Goal: Task Accomplishment & Management: Manage account settings

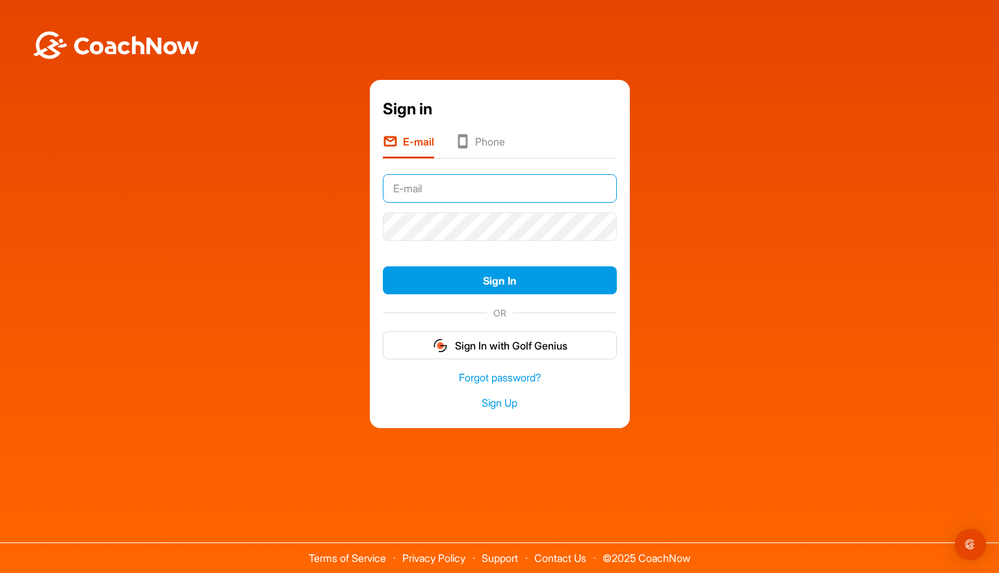
type input "Jamesclarke22@icloud.com"
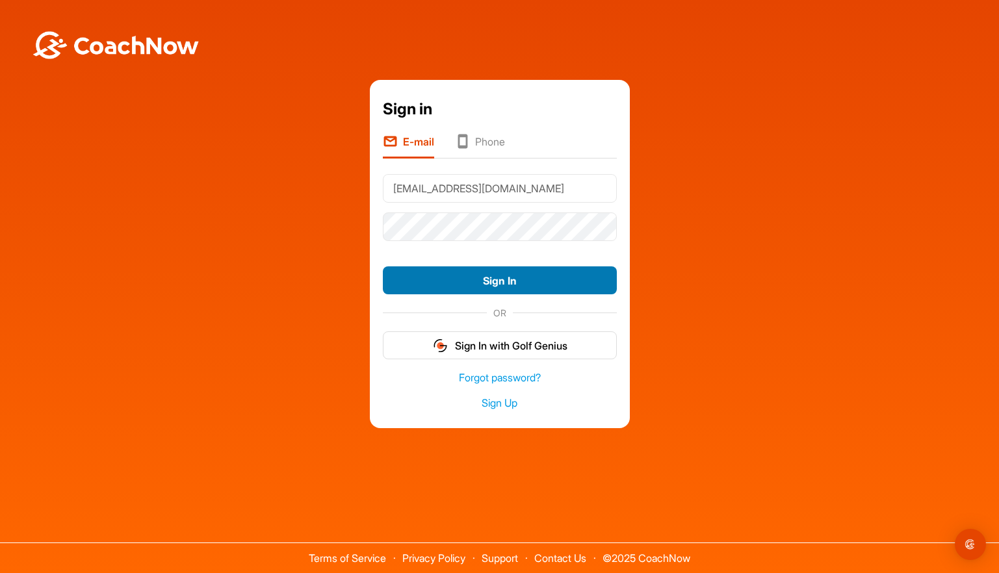
click at [491, 277] on button "Sign In" at bounding box center [500, 280] width 234 height 28
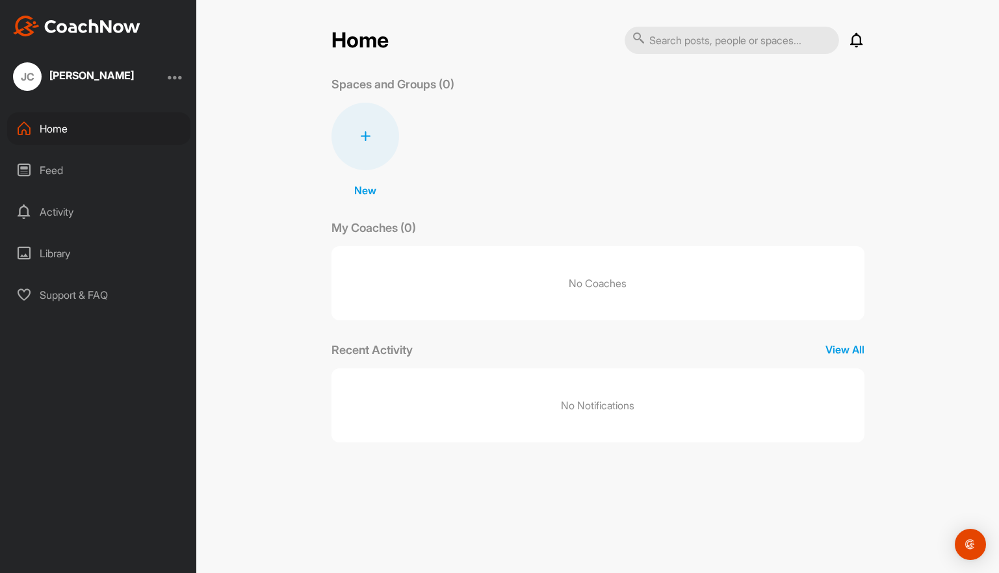
click at [66, 170] on div "Feed" at bounding box center [98, 170] width 183 height 32
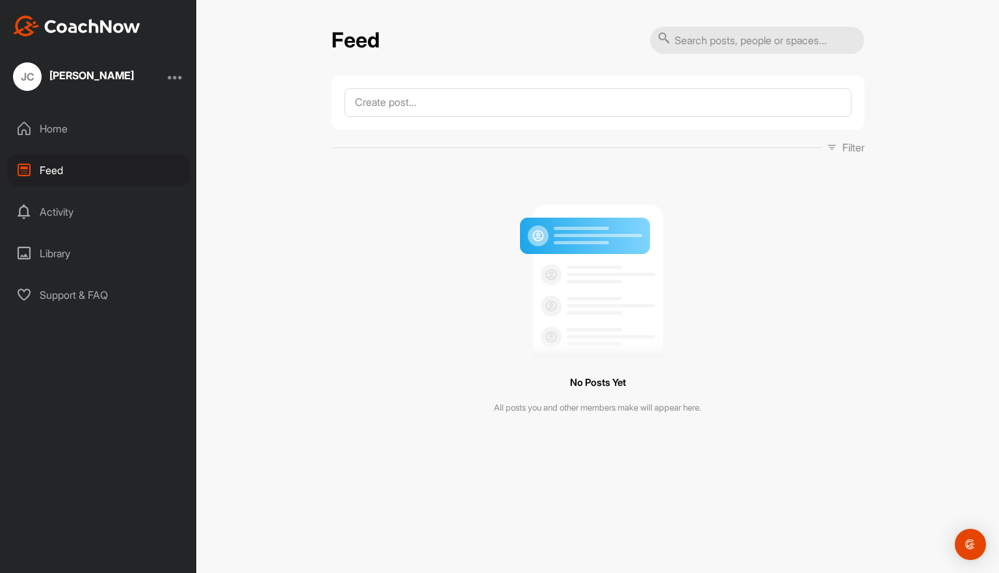
click at [178, 79] on div at bounding box center [176, 77] width 16 height 16
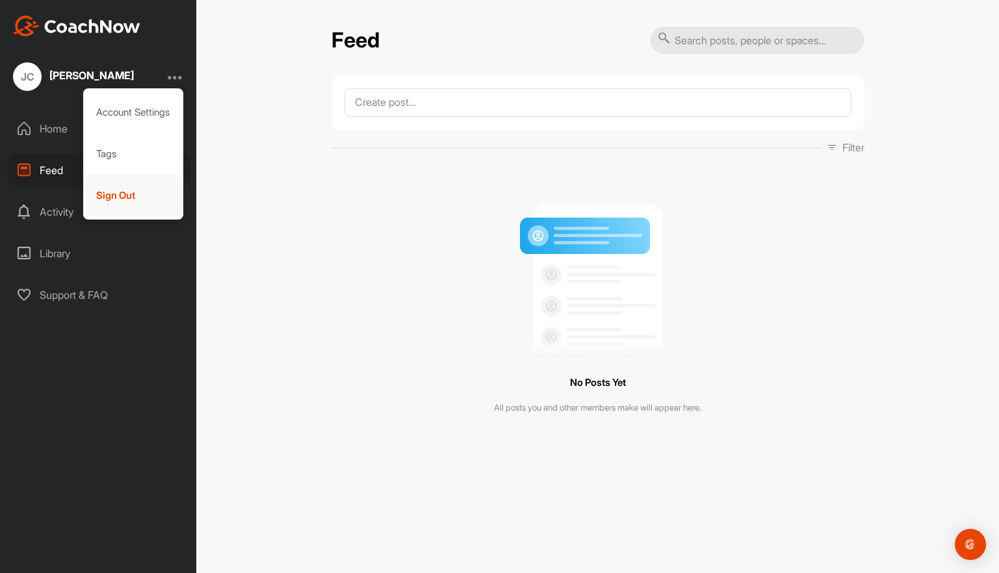
click at [113, 183] on div "Sign Out" at bounding box center [133, 196] width 101 height 42
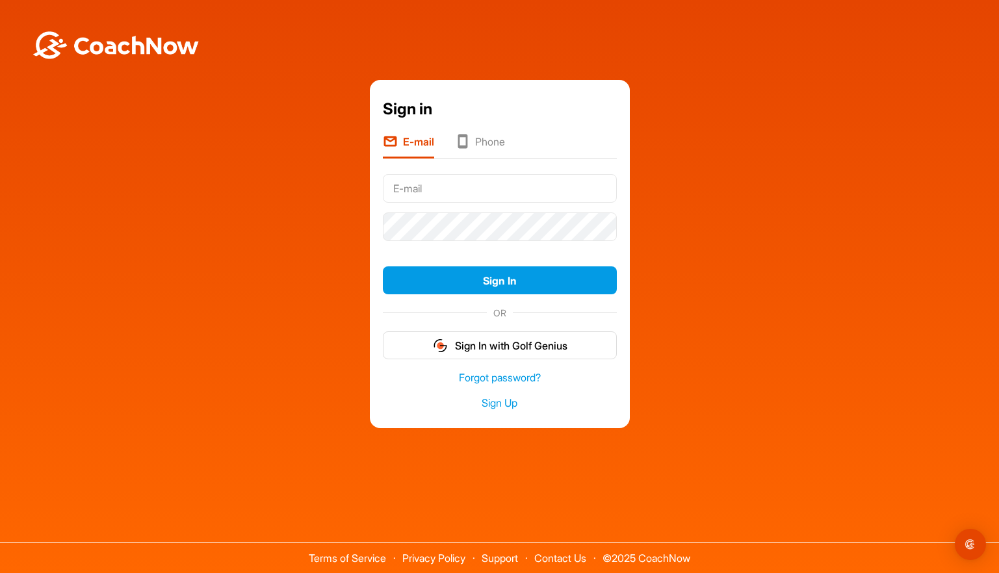
click at [115, 193] on div "Sign in E-mail Phone Sign In OR Sign In with Golf Genius Forgot password? Sign …" at bounding box center [499, 254] width 986 height 348
click at [471, 181] on input "text" at bounding box center [500, 188] width 234 height 29
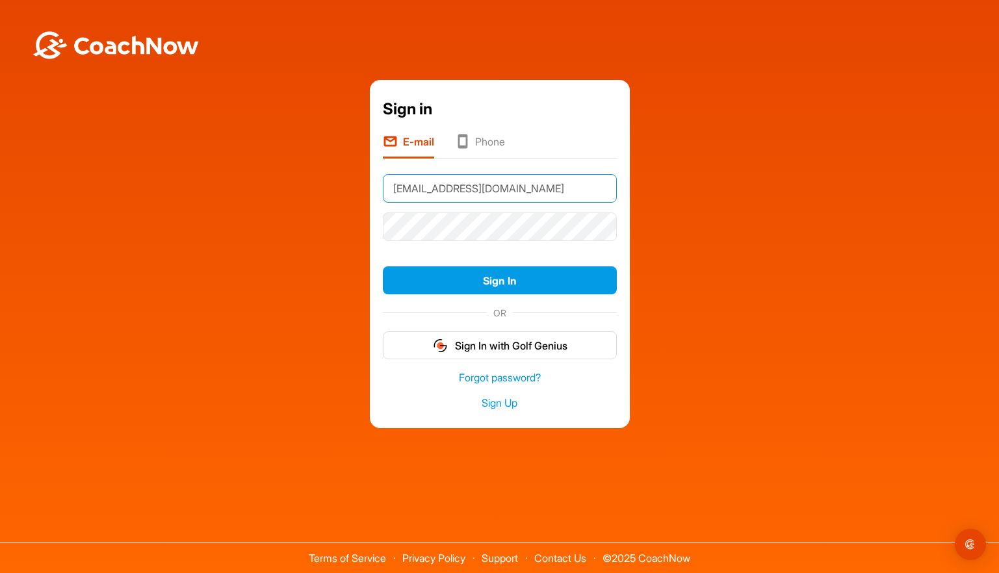
type input "[EMAIL_ADDRESS][DOMAIN_NAME]"
click at [499, 280] on button "Sign In" at bounding box center [500, 280] width 234 height 28
